Goal: Task Accomplishment & Management: Complete application form

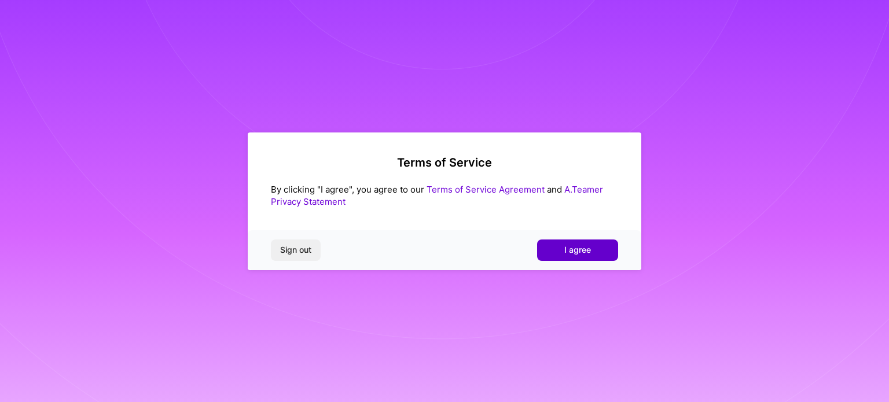
click at [581, 244] on button "I agree" at bounding box center [577, 250] width 81 height 21
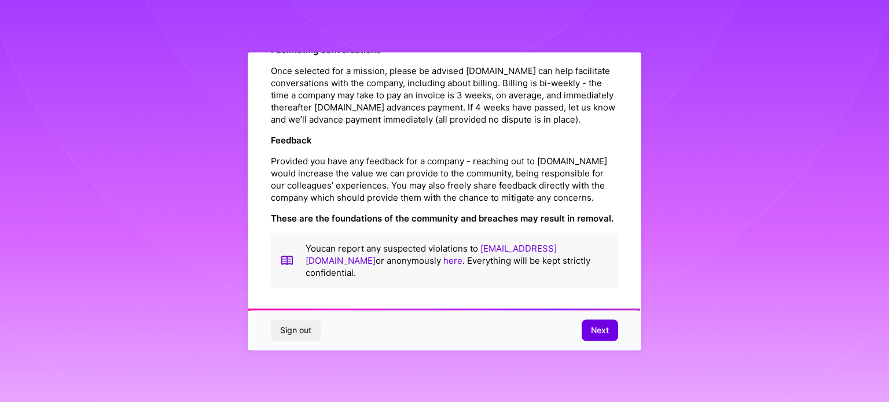
scroll to position [1342, 0]
click at [595, 337] on button "Next" at bounding box center [600, 330] width 36 height 21
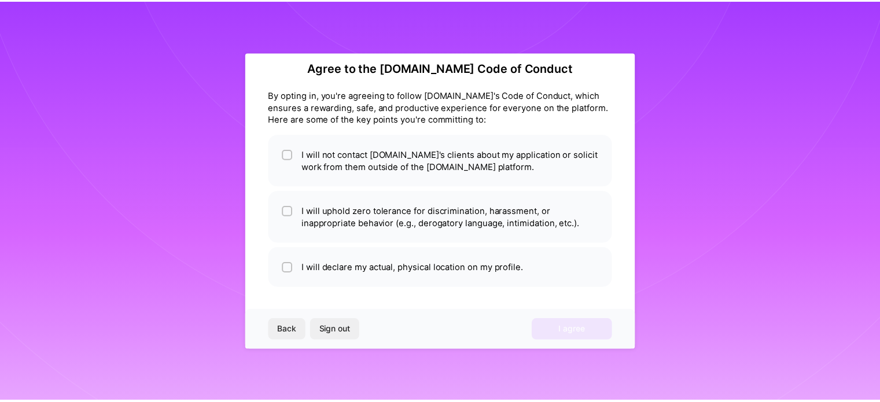
scroll to position [14, 0]
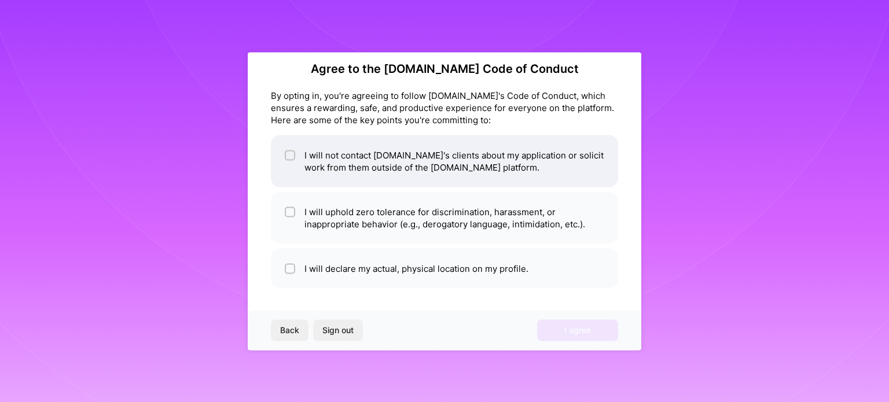
click at [402, 152] on li "I will not contact [DOMAIN_NAME]'s clients about my application or solicit work…" at bounding box center [444, 161] width 347 height 52
checkbox input "true"
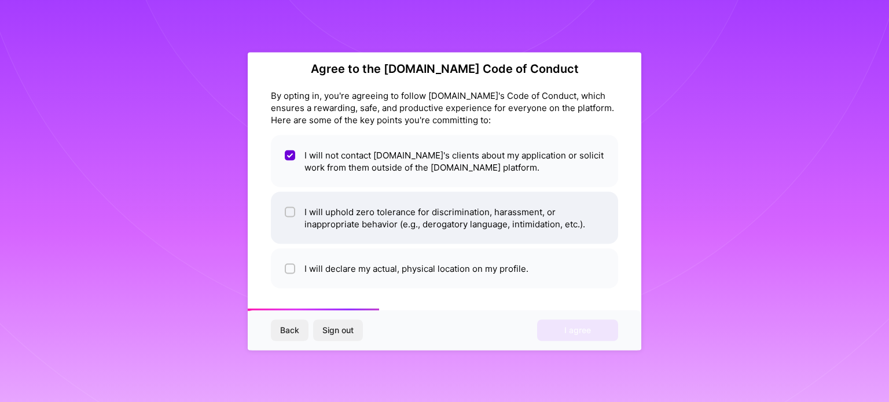
click at [359, 215] on li "I will uphold zero tolerance for discrimination, harassment, or inappropriate b…" at bounding box center [444, 218] width 347 height 52
checkbox input "true"
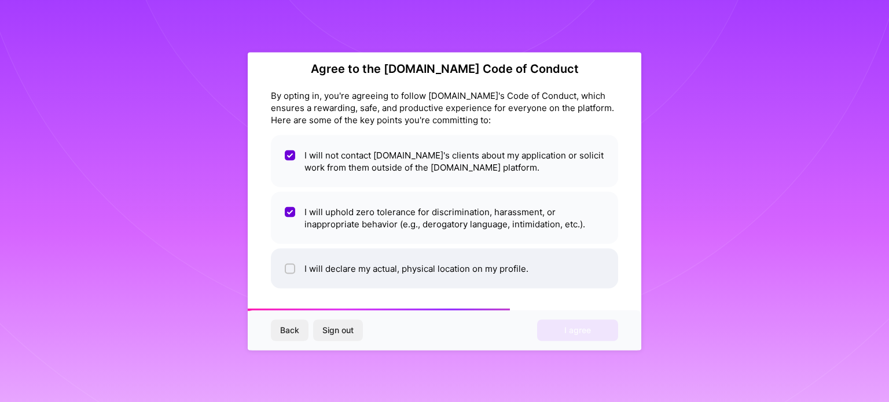
click at [340, 259] on li "I will declare my actual, physical location on my profile." at bounding box center [444, 268] width 347 height 40
checkbox input "true"
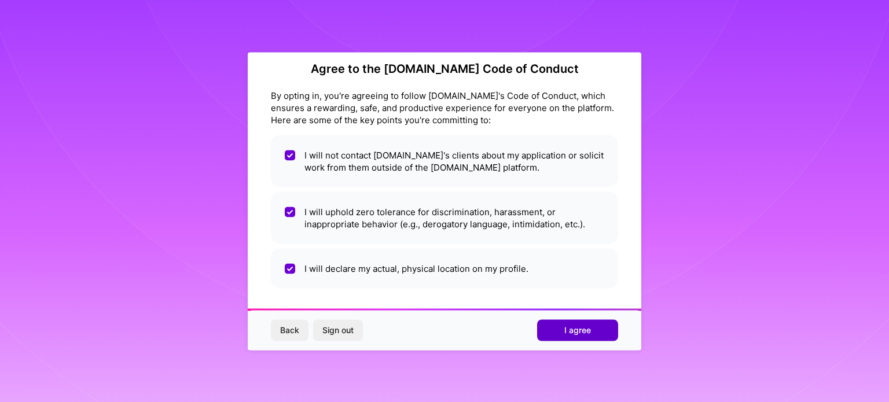
click at [567, 334] on span "I agree" at bounding box center [577, 331] width 27 height 12
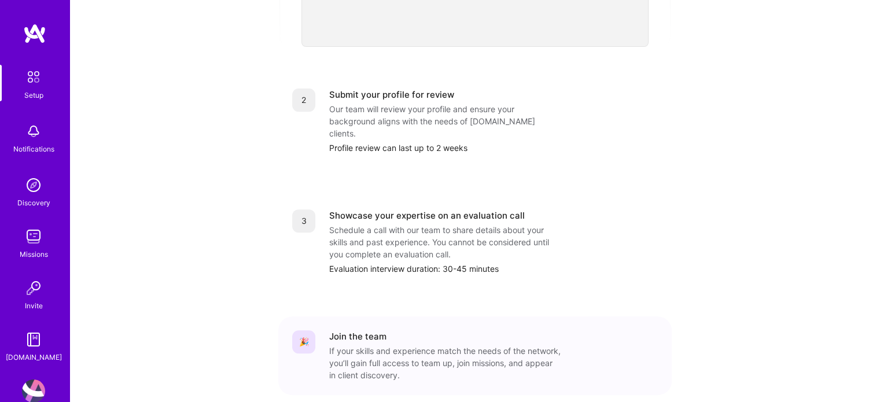
scroll to position [477, 0]
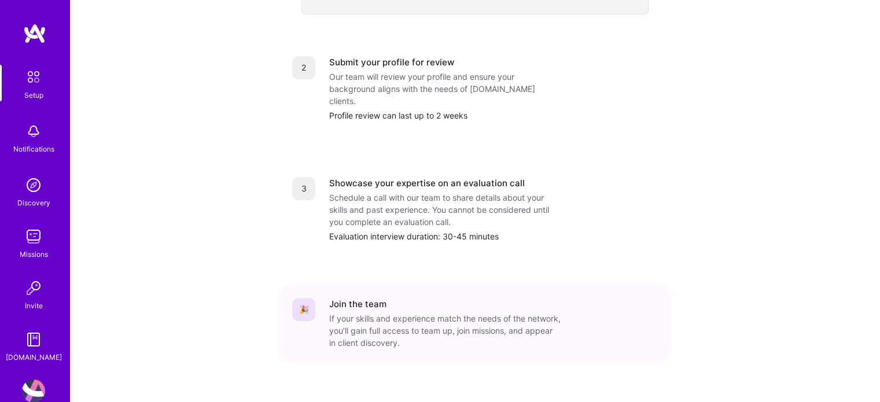
click at [419, 192] on div "Schedule a call with our team to share details about your skills and past exper…" at bounding box center [444, 210] width 231 height 36
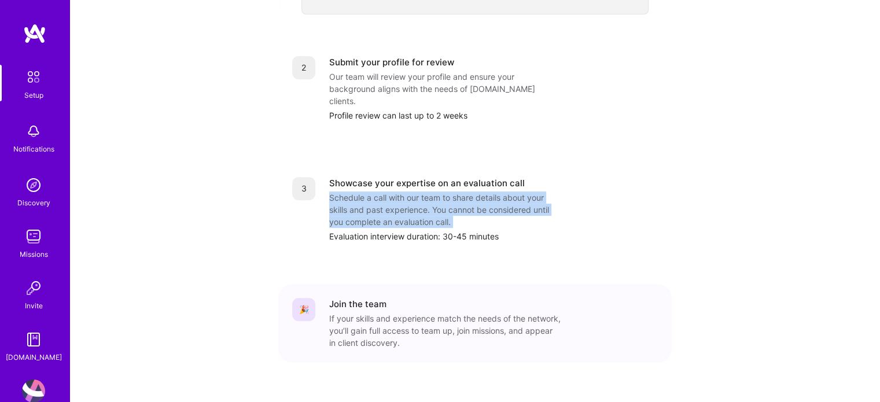
click at [419, 192] on div "Schedule a call with our team to share details about your skills and past exper…" at bounding box center [444, 210] width 231 height 36
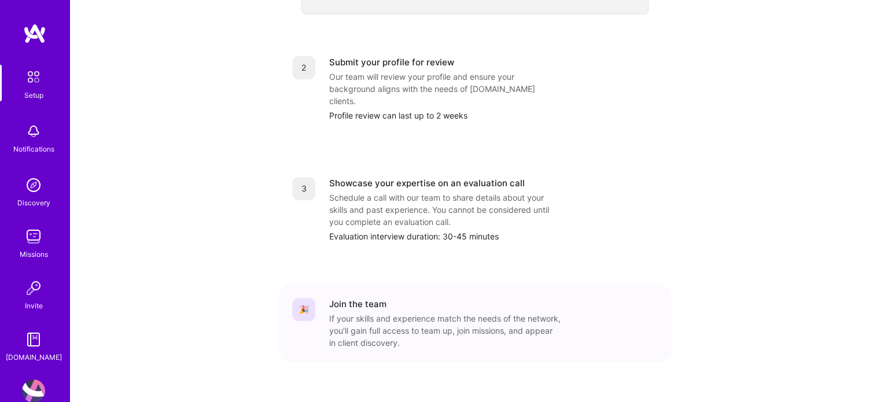
click at [442, 230] on div "Evaluation interview duration: 30-45 minutes" at bounding box center [493, 236] width 329 height 12
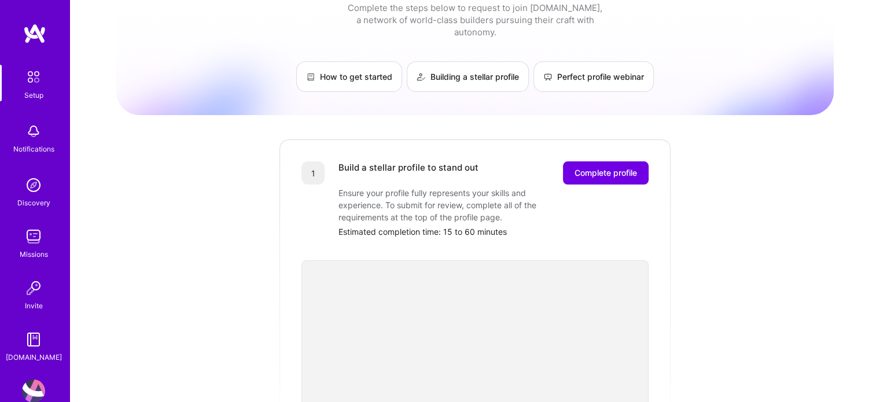
scroll to position [0, 0]
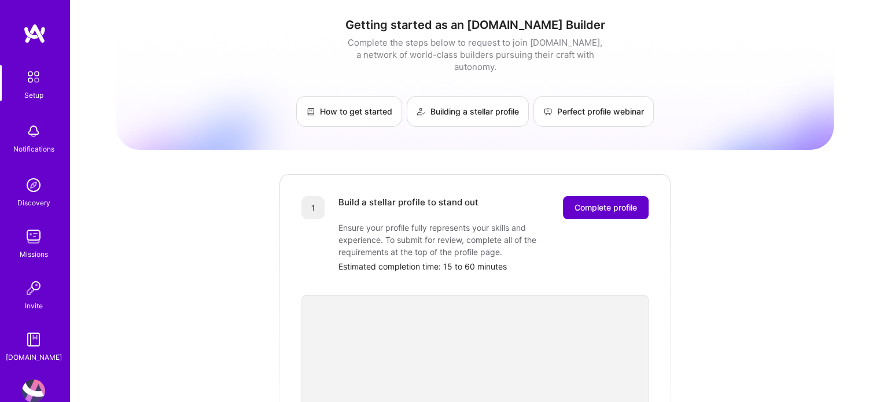
click at [575, 202] on span "Complete profile" at bounding box center [606, 208] width 63 height 12
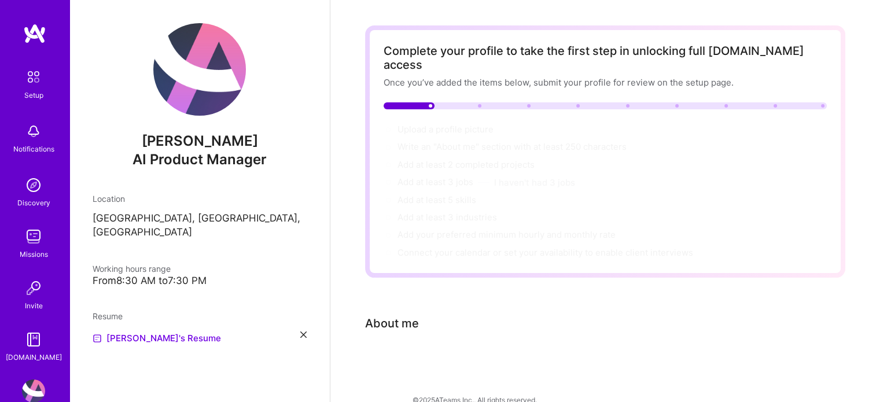
scroll to position [35, 0]
click at [368, 315] on div "About me" at bounding box center [392, 323] width 54 height 17
click at [412, 315] on div "About me" at bounding box center [392, 323] width 54 height 17
click at [396, 315] on div "About me" at bounding box center [392, 323] width 54 height 17
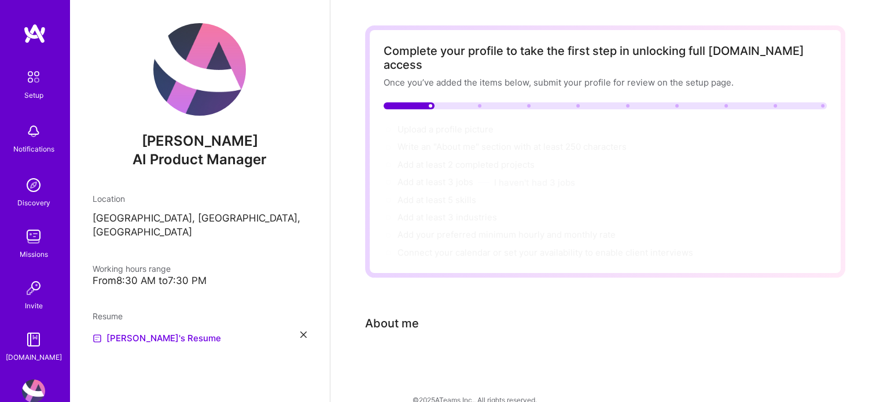
click at [512, 210] on div "Upload a profile picture → Write an "About me" section with at least 250 charac…" at bounding box center [605, 191] width 443 height 136
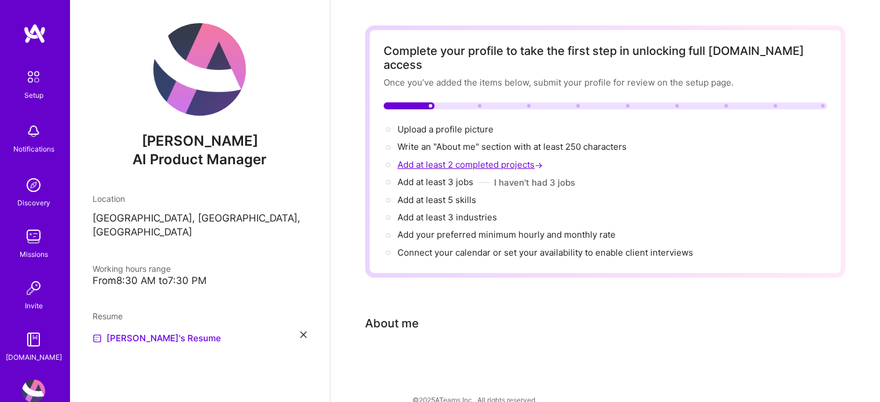
click at [520, 159] on span "Add at least 2 completed projects →" at bounding box center [472, 164] width 148 height 11
select select "US"
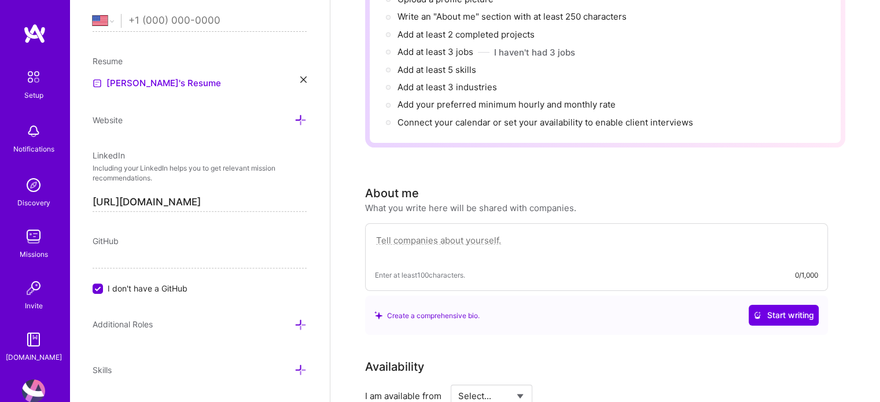
scroll to position [134, 0]
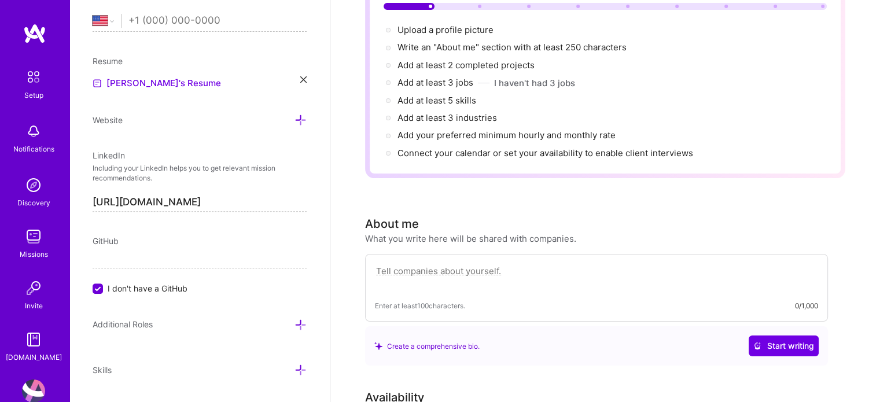
click at [483, 264] on textarea at bounding box center [596, 277] width 443 height 27
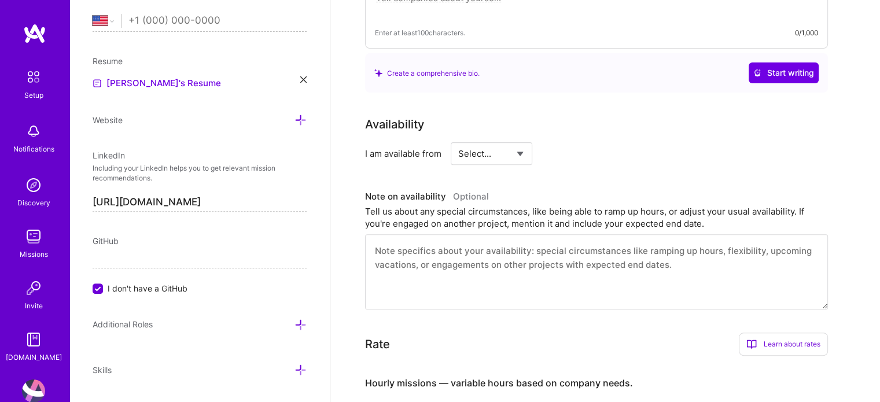
scroll to position [407, 0]
click at [498, 143] on select "Select... Right Now Future Date Not Available" at bounding box center [491, 154] width 67 height 30
click at [458, 139] on select "Select... Right Now Future Date Not Available" at bounding box center [491, 154] width 67 height 30
click at [486, 139] on select "Select... Right Now Future Date Not Available" at bounding box center [491, 154] width 67 height 30
select select "Right Now"
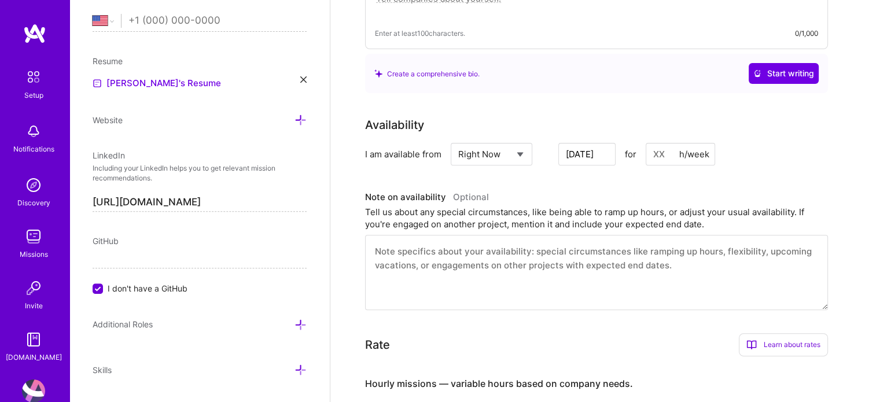
click at [458, 139] on select "Select... Right Now Future Date Not Available" at bounding box center [491, 154] width 67 height 30
click at [578, 123] on div "Availability I am available from Select... Right Now Future Date Not Available …" at bounding box center [596, 140] width 463 height 49
click at [579, 143] on input at bounding box center [597, 154] width 69 height 23
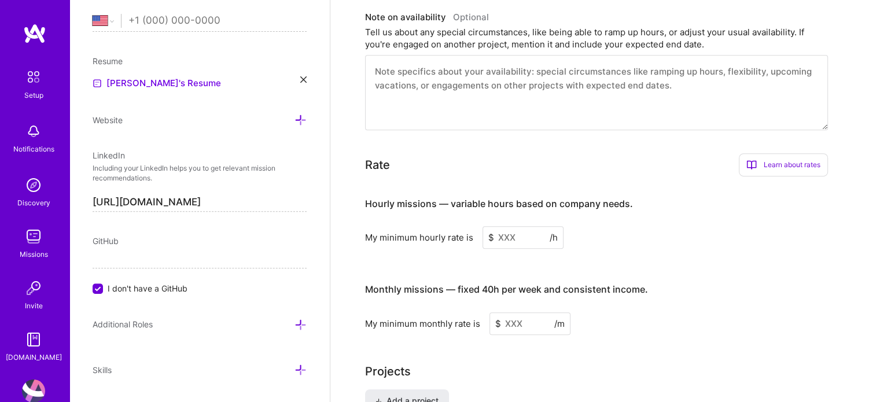
scroll to position [590, 0]
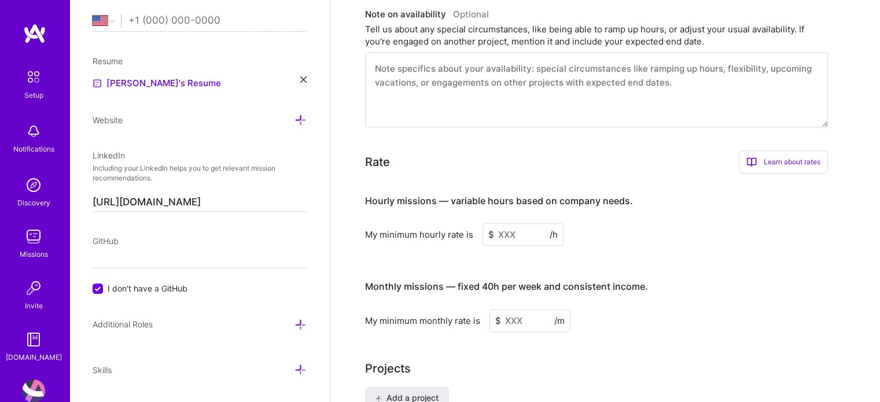
type input "40"
click at [513, 223] on input at bounding box center [523, 234] width 81 height 23
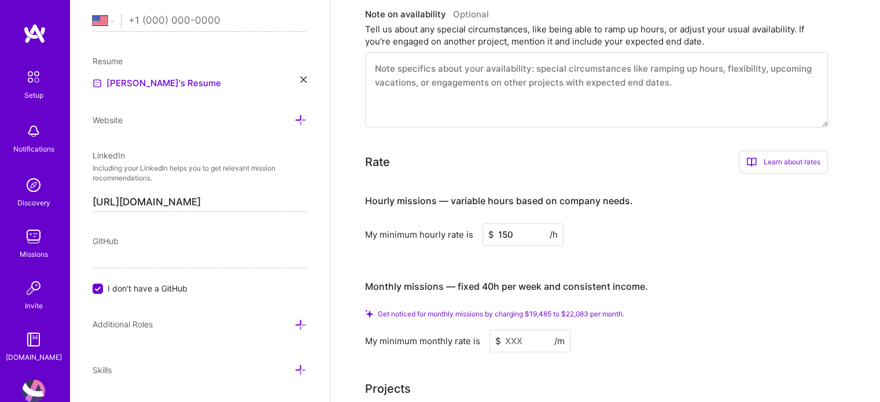
click at [542, 223] on input "150" at bounding box center [523, 234] width 81 height 23
type input "150"
click at [620, 239] on div "Hourly missions — variable hours based on company needs. My minimum hourly rate…" at bounding box center [596, 267] width 463 height 169
click at [534, 231] on div "Hourly missions — variable hours based on company needs. My minimum hourly rate…" at bounding box center [596, 267] width 463 height 169
click at [524, 223] on input "150" at bounding box center [523, 234] width 81 height 23
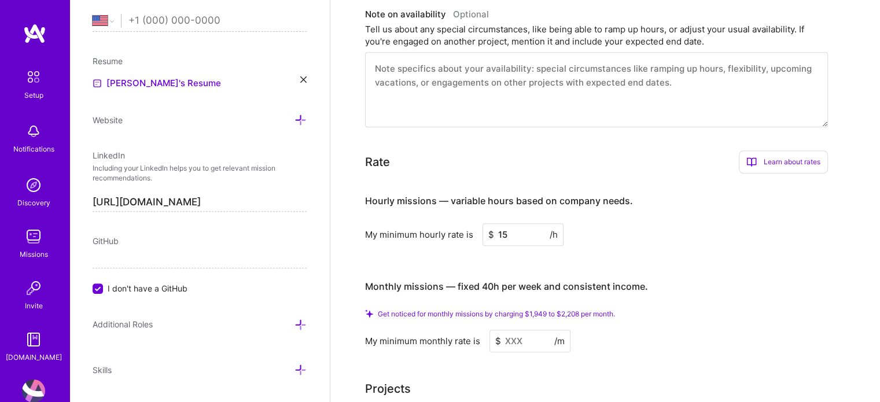
type input "150"
click at [620, 232] on div "Hourly missions — variable hours based on company needs. My minimum hourly rate…" at bounding box center [596, 267] width 463 height 169
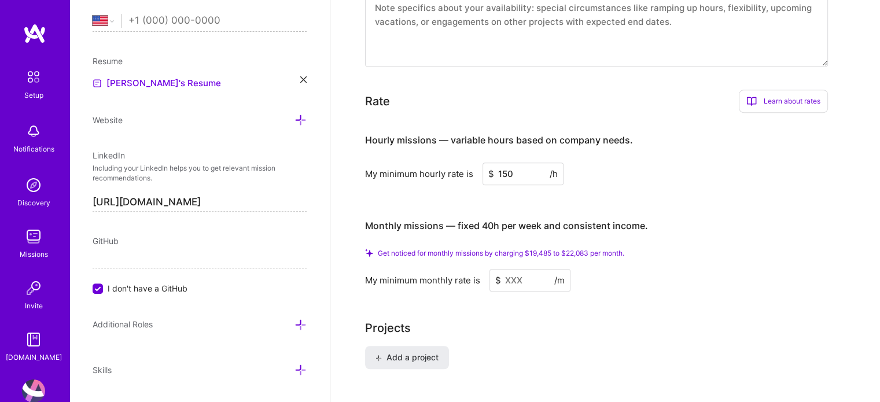
click at [517, 269] on input at bounding box center [530, 280] width 81 height 23
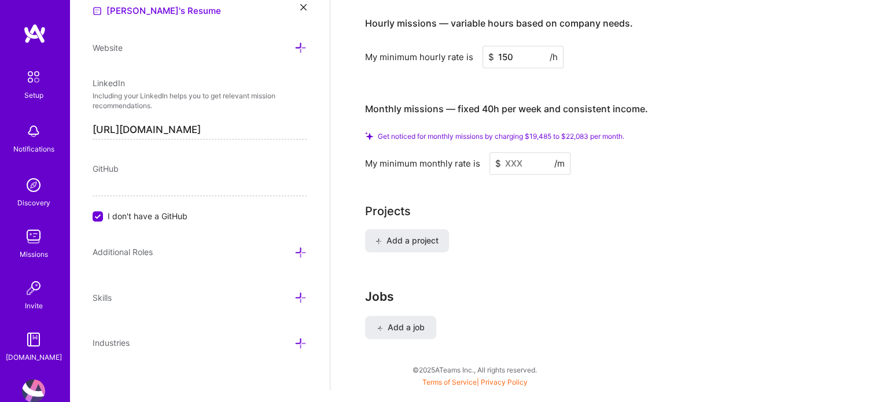
scroll to position [535, 0]
click at [283, 252] on div "Additional Roles" at bounding box center [200, 252] width 214 height 13
click at [295, 251] on icon at bounding box center [301, 253] width 12 height 12
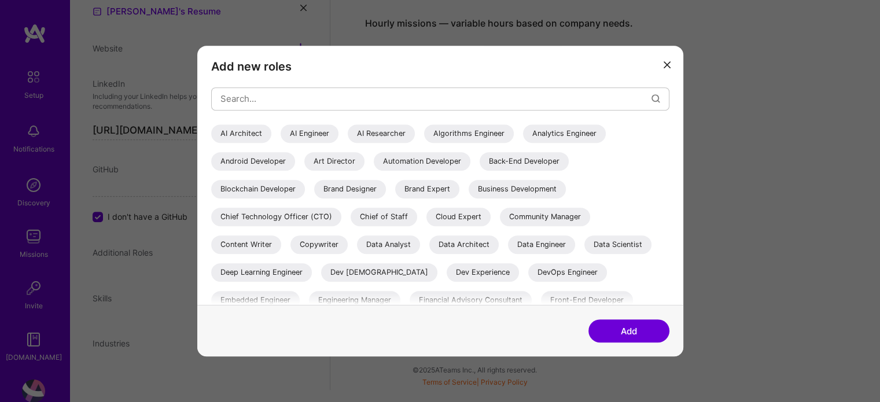
click at [656, 67] on h3 "Add new roles" at bounding box center [440, 67] width 458 height 14
click at [664, 66] on icon "modal" at bounding box center [667, 64] width 7 height 7
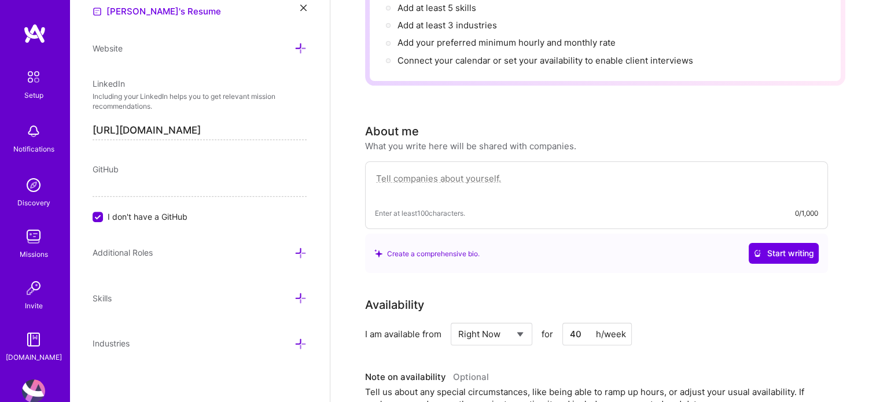
scroll to position [223, 0]
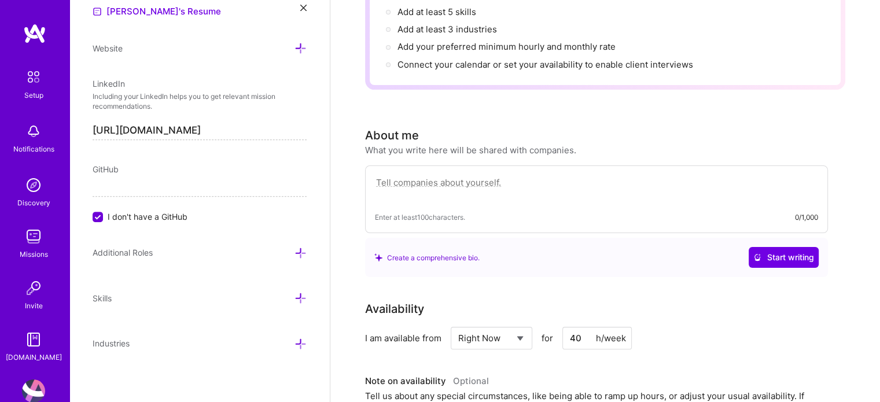
click at [427, 175] on textarea at bounding box center [596, 188] width 443 height 27
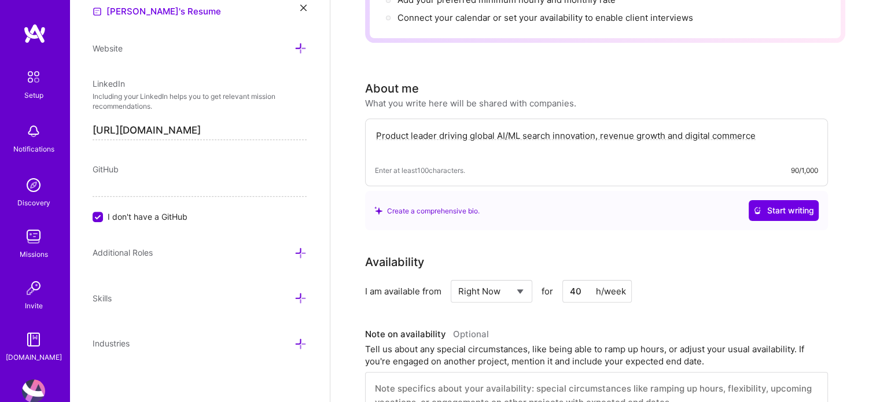
scroll to position [271, 0]
type textarea "Product leader driving global AI/ML search innovation, revenue growth and digit…"
click at [424, 127] on textarea "Product leader driving global AI/ML search innovation, revenue growth and digit…" at bounding box center [596, 140] width 443 height 27
click at [423, 127] on textarea "Product leader driving global AI/ML search innovation, revenue growth and digit…" at bounding box center [596, 140] width 443 height 27
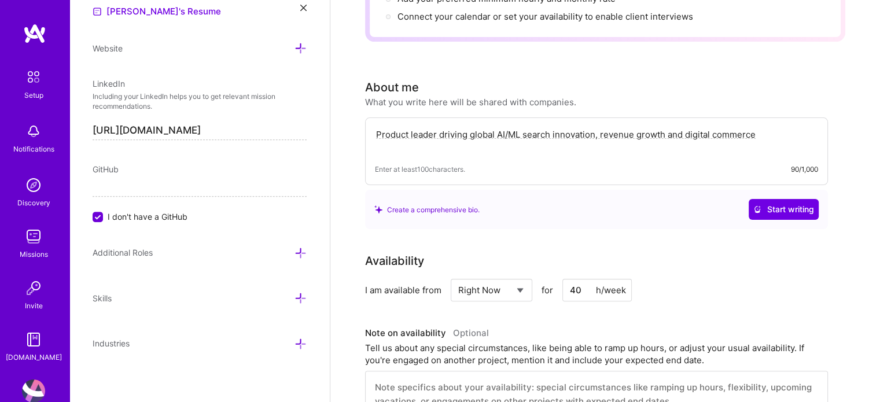
click at [423, 127] on textarea "Product leader driving global AI/ML search innovation, revenue growth and digit…" at bounding box center [596, 140] width 443 height 27
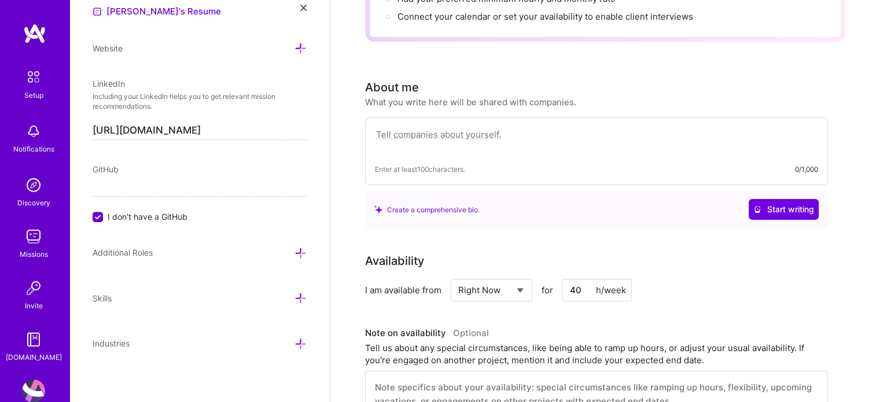
paste textarea "I am a results-driven product leader with over a decade of experience driving l…"
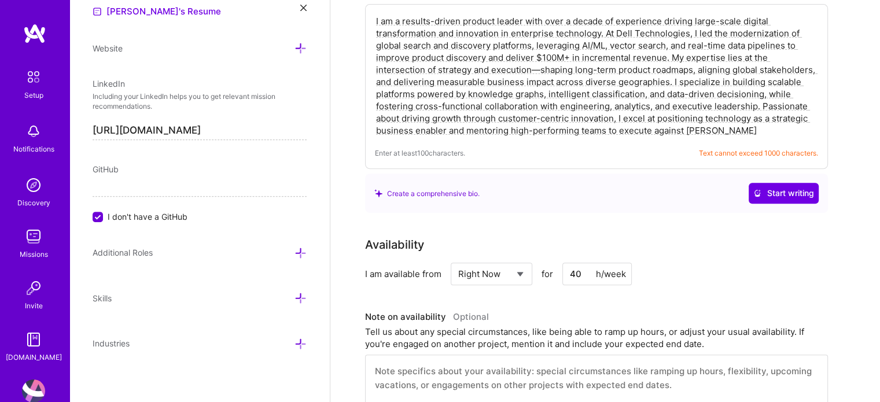
scroll to position [380, 0]
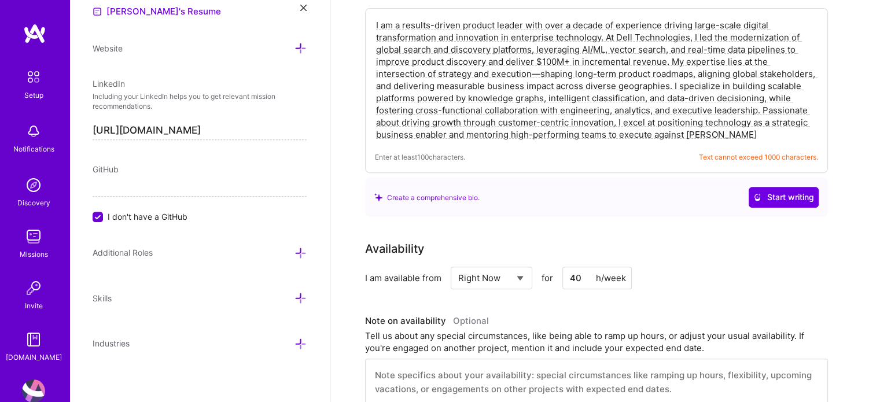
drag, startPoint x: 760, startPoint y: 95, endPoint x: 764, endPoint y: 112, distance: 17.3
click at [764, 112] on textarea "I am a results-driven product leader with over a decade of experience driving l…" at bounding box center [596, 80] width 443 height 124
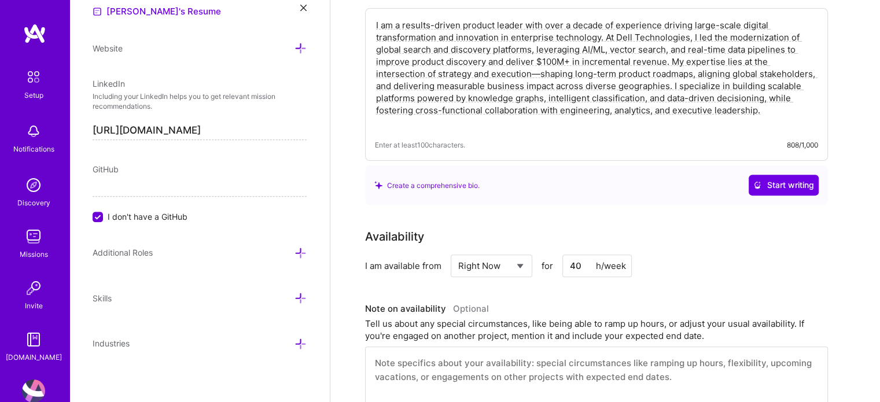
type textarea "I am a results-driven product leader with over a decade of experience driving l…"
click at [688, 189] on div "Complete your profile to take the first step in unlocking full [DOMAIN_NAME] ac…" at bounding box center [605, 257] width 480 height 1155
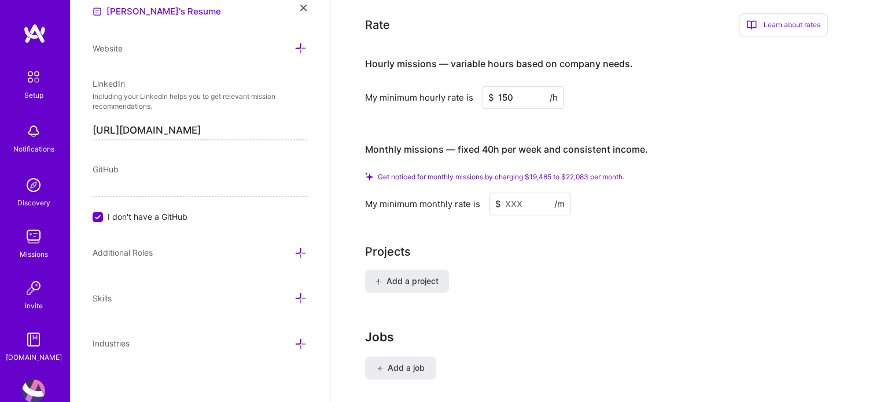
scroll to position [829, 0]
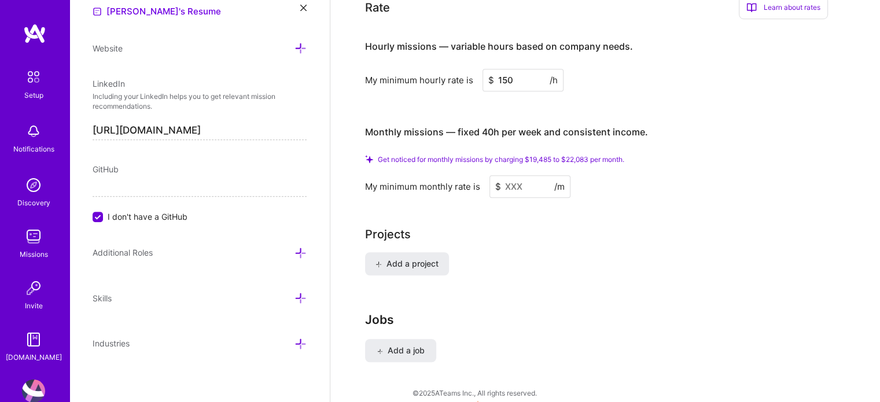
click at [540, 175] on input at bounding box center [530, 186] width 81 height 23
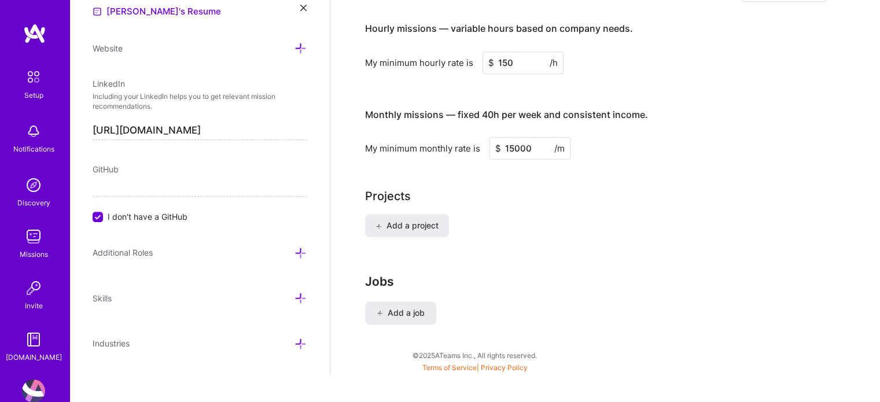
type input "15000"
click at [587, 188] on div "Projects" at bounding box center [605, 196] width 480 height 17
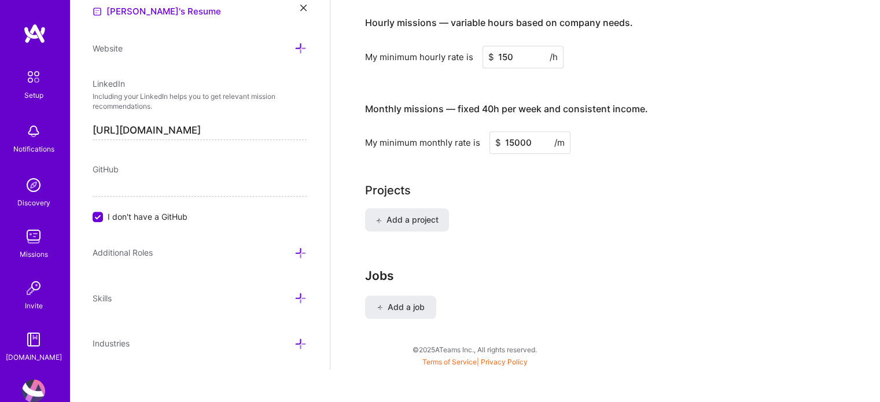
scroll to position [836, 0]
click at [429, 214] on span "Add a project" at bounding box center [407, 220] width 63 height 12
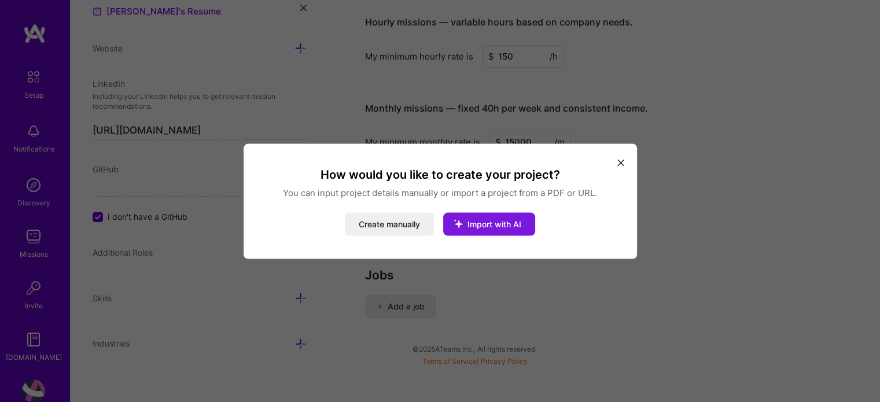
click at [489, 215] on button "Import with AI" at bounding box center [489, 223] width 92 height 23
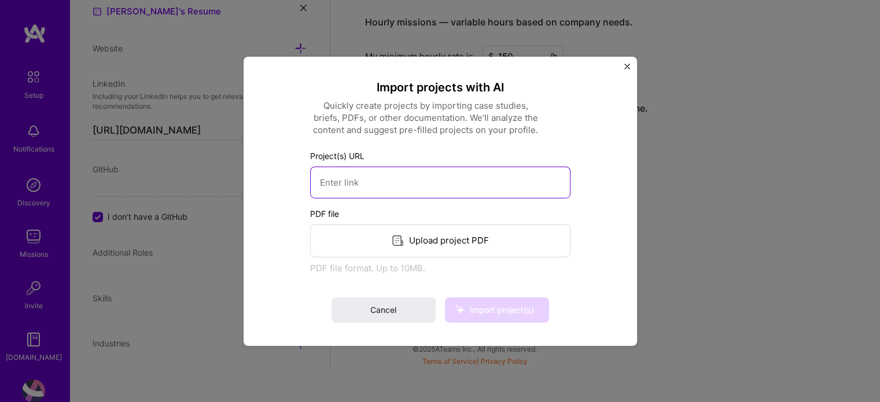
click at [427, 189] on input at bounding box center [440, 182] width 260 height 32
click at [630, 64] on div "Import projects with AI Quickly create projects by importing case studies, brie…" at bounding box center [441, 200] width 394 height 289
click at [626, 66] on img "Close" at bounding box center [627, 66] width 6 height 6
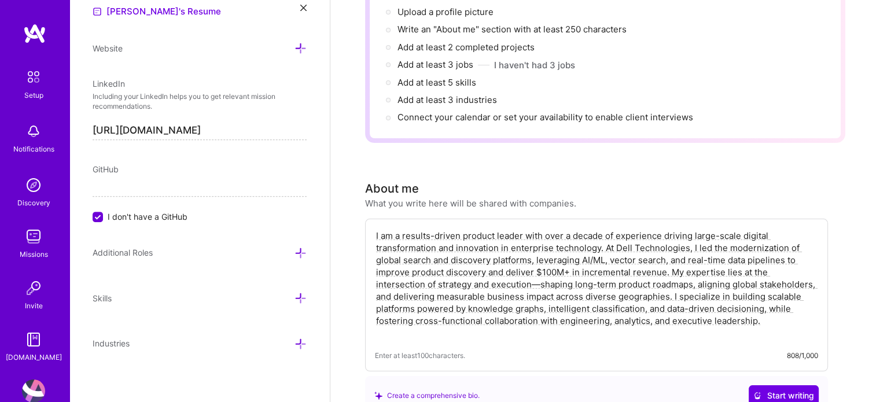
scroll to position [0, 0]
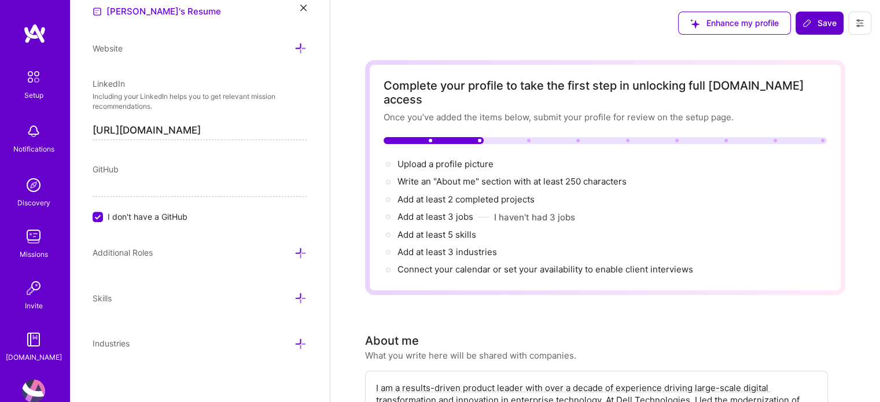
click at [808, 27] on icon at bounding box center [807, 23] width 9 height 9
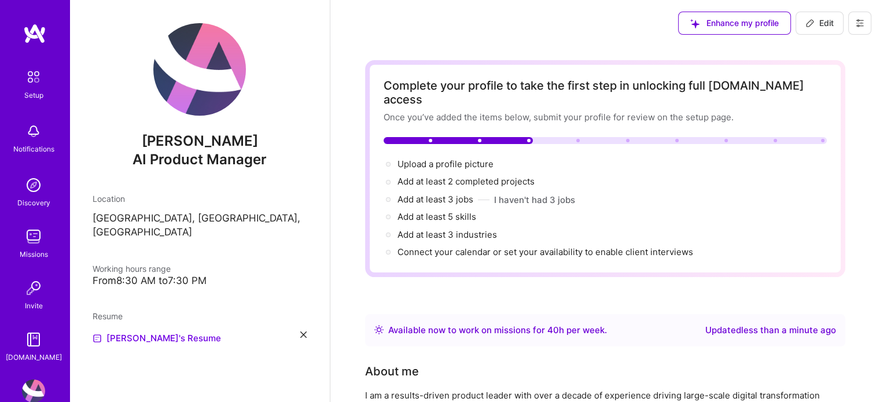
click at [773, 28] on span "Enhance my profile" at bounding box center [734, 23] width 89 height 12
click at [866, 26] on button at bounding box center [859, 23] width 23 height 23
click at [840, 81] on button "Payment method" at bounding box center [828, 79] width 87 height 30
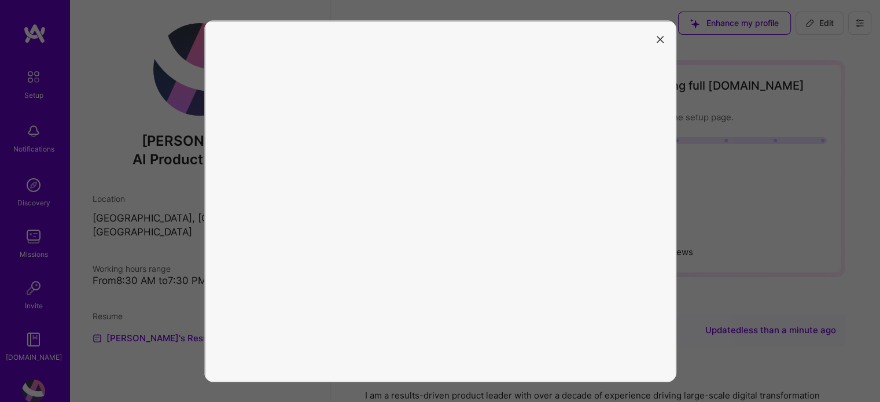
click at [661, 36] on icon "modal" at bounding box center [660, 39] width 7 height 7
